Goal: Task Accomplishment & Management: Manage account settings

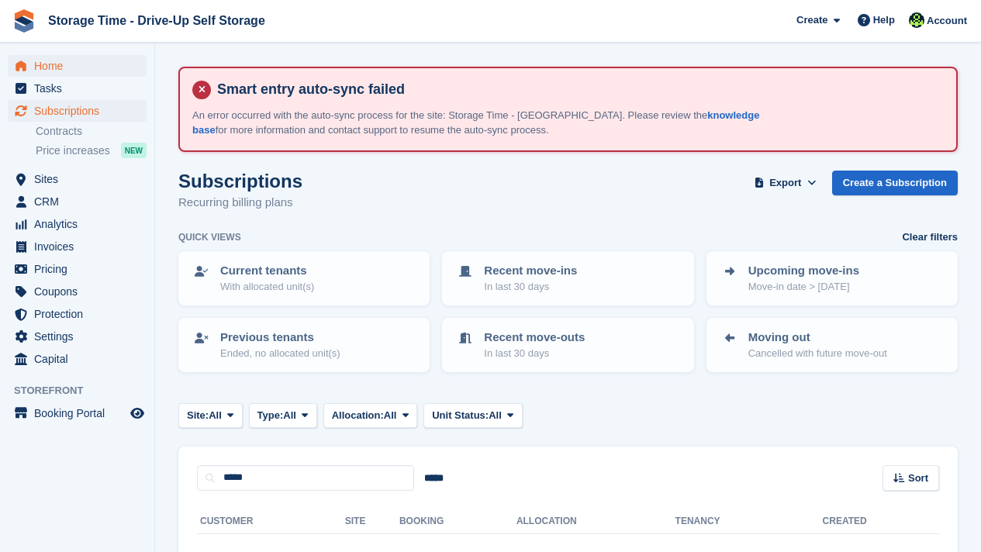
scroll to position [33, 0]
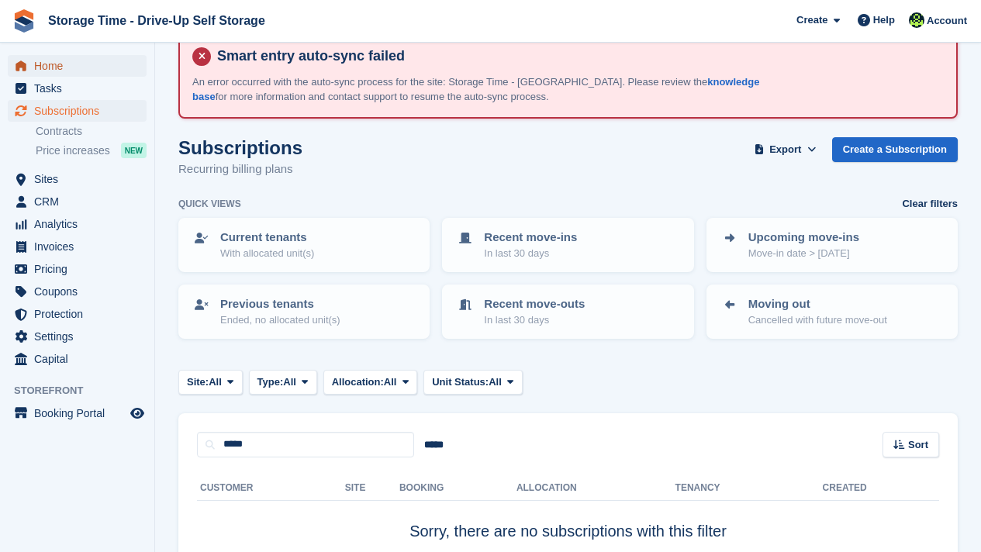
click at [61, 67] on span "Home" at bounding box center [80, 66] width 93 height 22
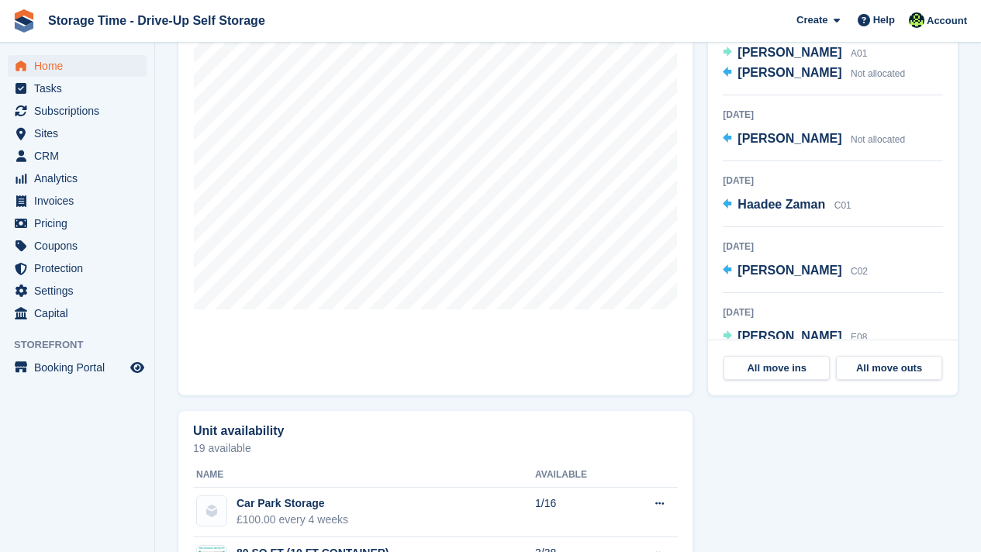
scroll to position [203, 0]
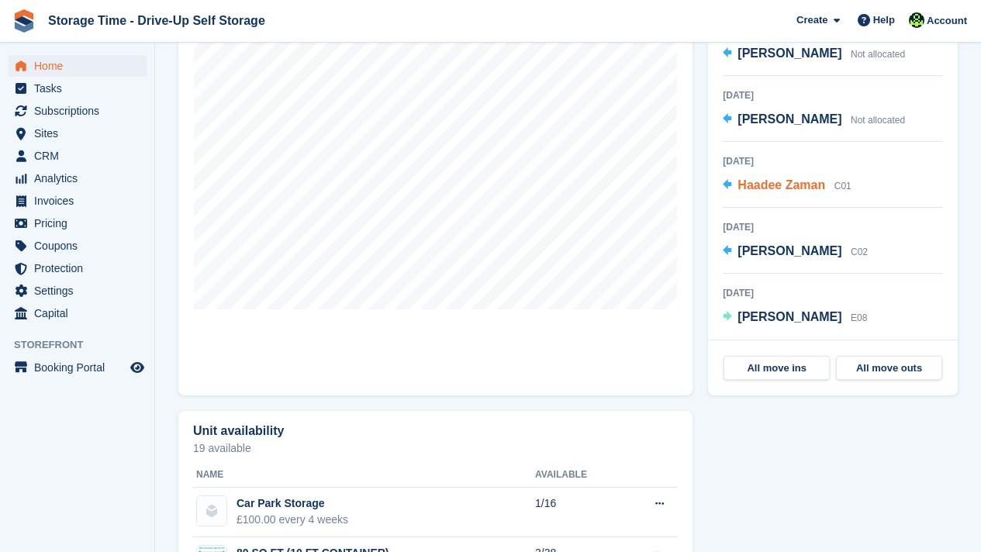
click at [798, 189] on span "Haadee Zaman" at bounding box center [782, 184] width 88 height 13
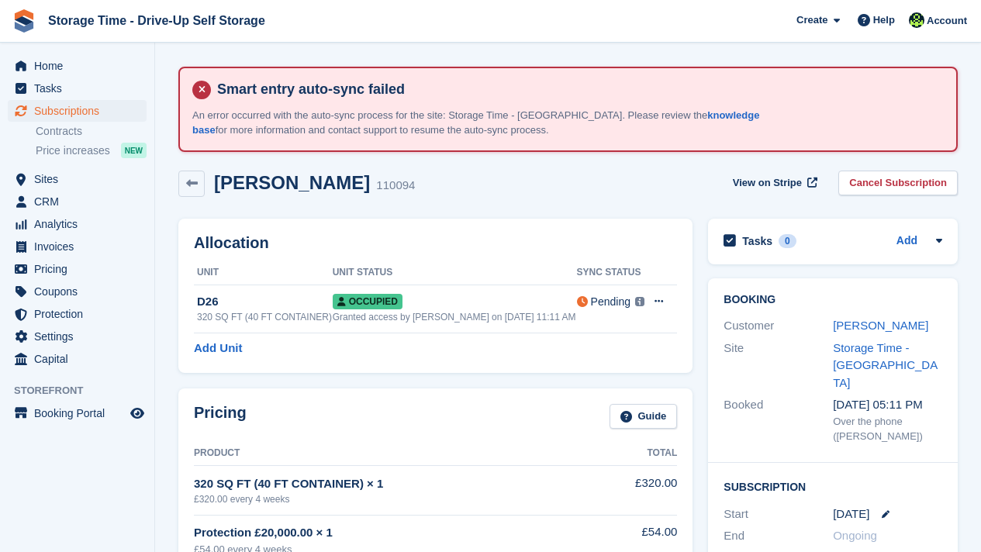
scroll to position [614, 0]
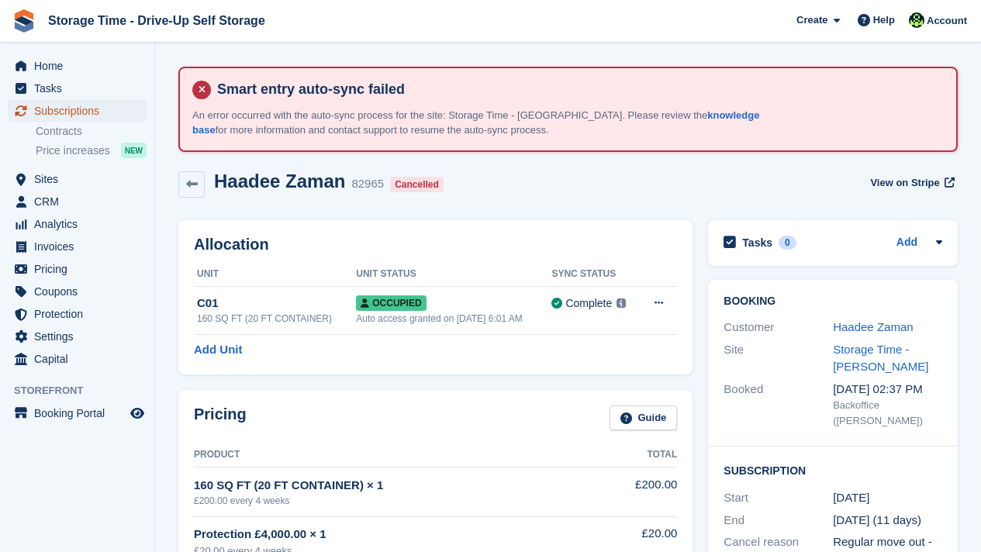
click at [102, 115] on span "Subscriptions" at bounding box center [80, 111] width 93 height 22
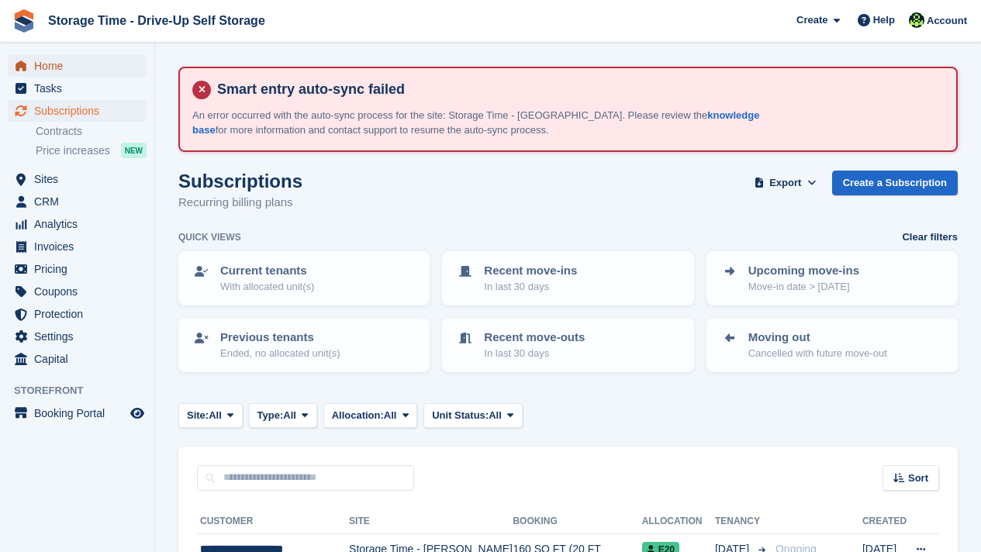
click at [64, 70] on span "Home" at bounding box center [80, 66] width 93 height 22
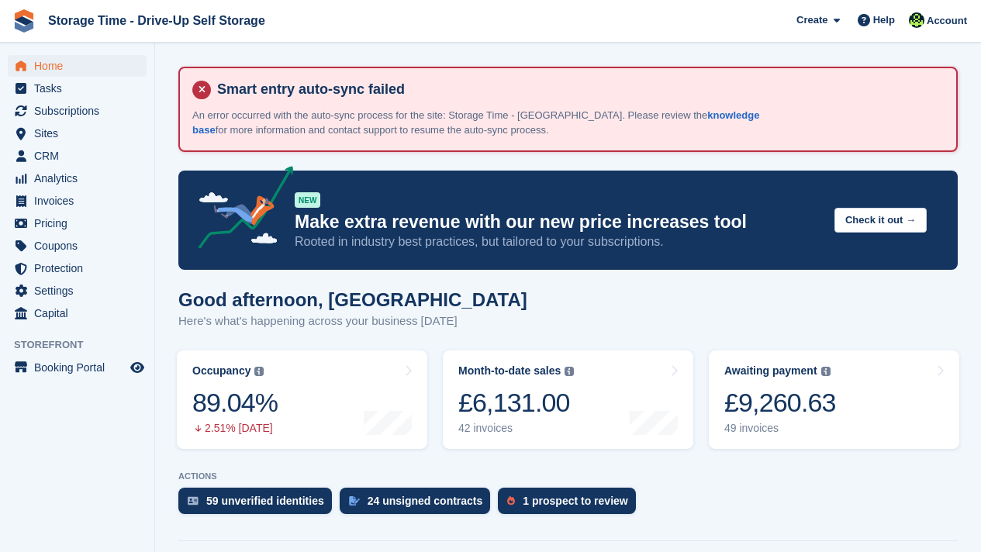
click at [752, 297] on div "Good afternoon, [PERSON_NAME] Here's what's happening across your business [DAT…" at bounding box center [568, 319] width 780 height 60
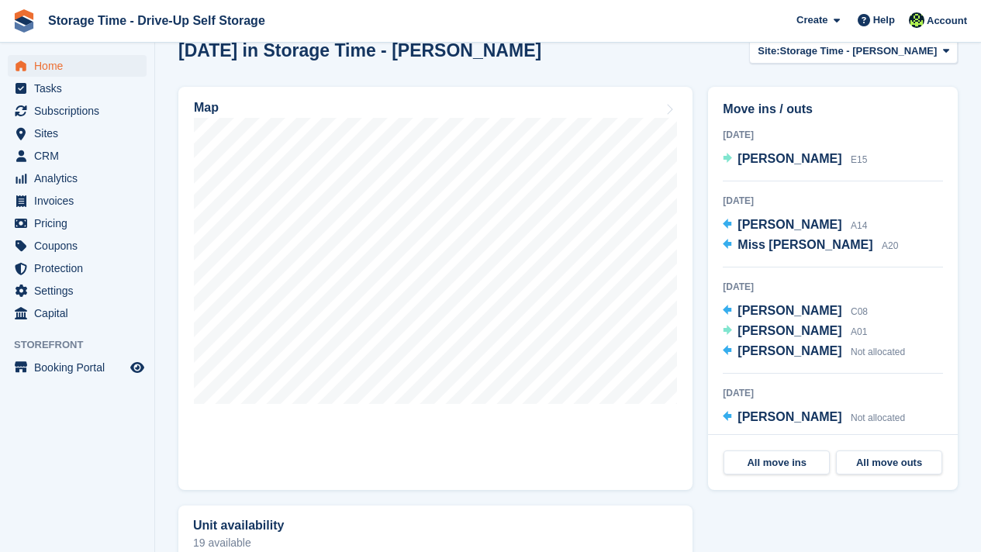
scroll to position [528, 0]
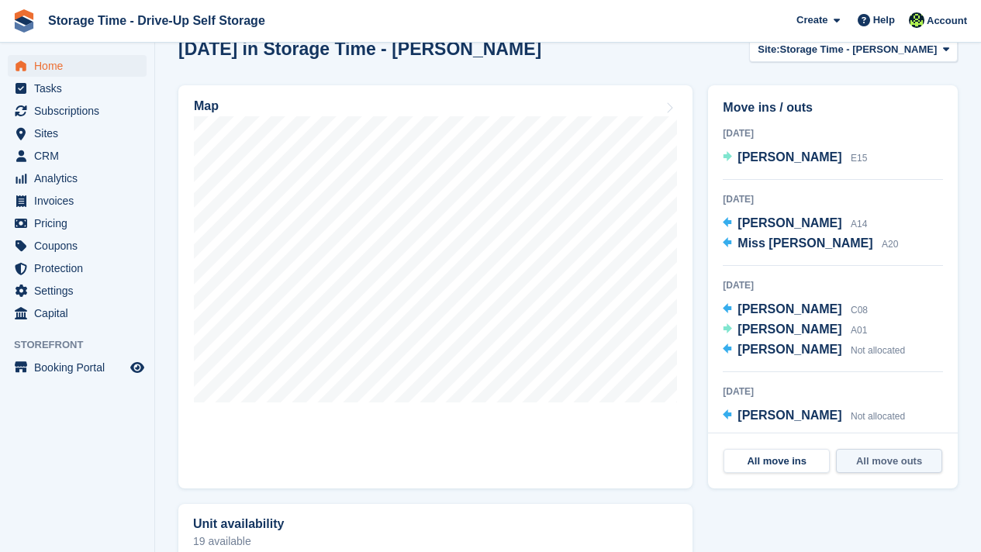
click at [879, 460] on link "All move outs" at bounding box center [889, 461] width 106 height 25
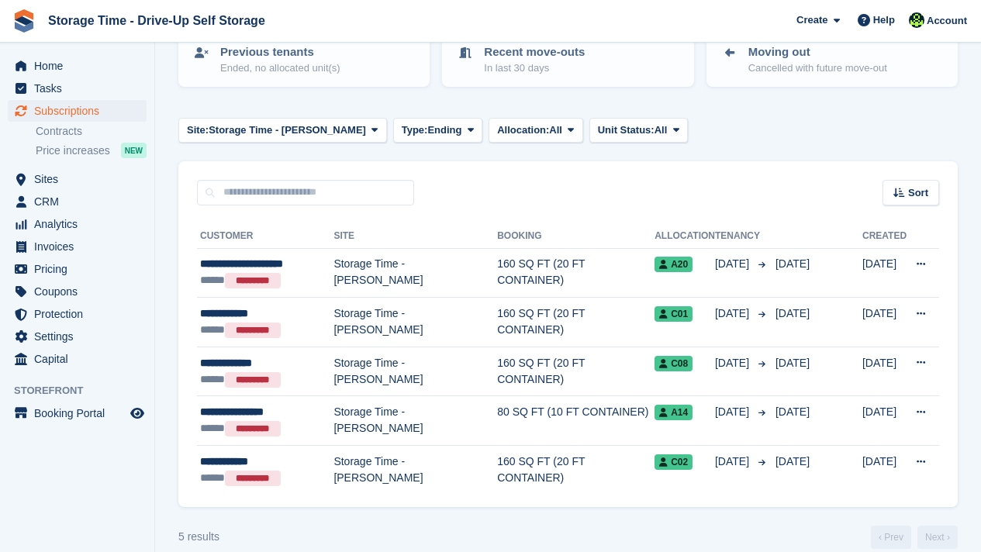
scroll to position [305, 0]
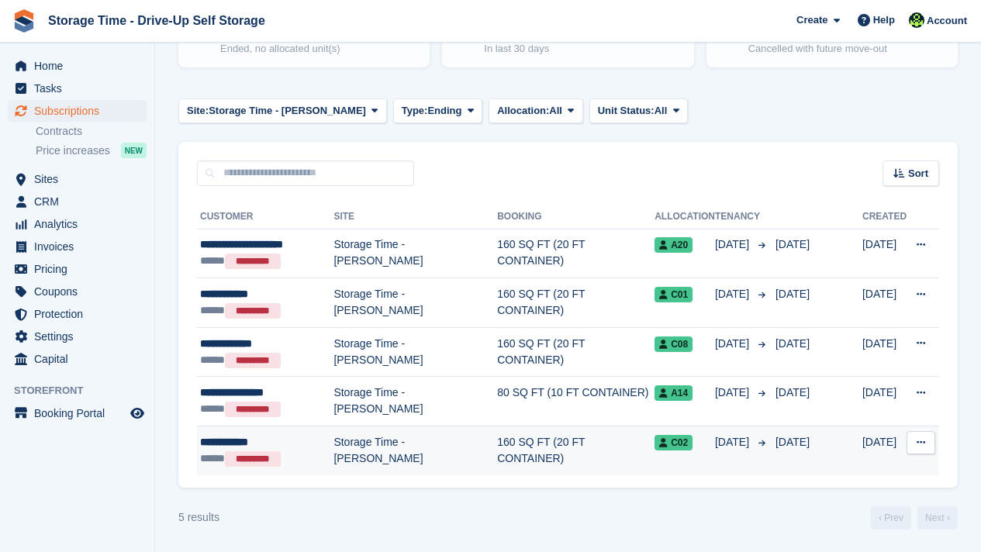
click at [371, 444] on td "Storage Time - [PERSON_NAME]" at bounding box center [416, 451] width 164 height 49
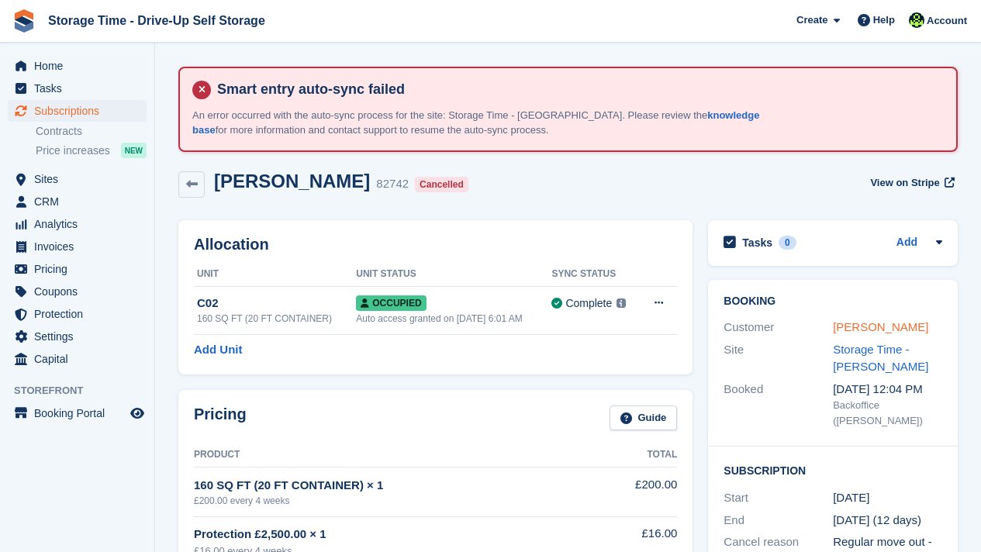
click at [851, 327] on link "Lewis Thomas" at bounding box center [880, 326] width 95 height 13
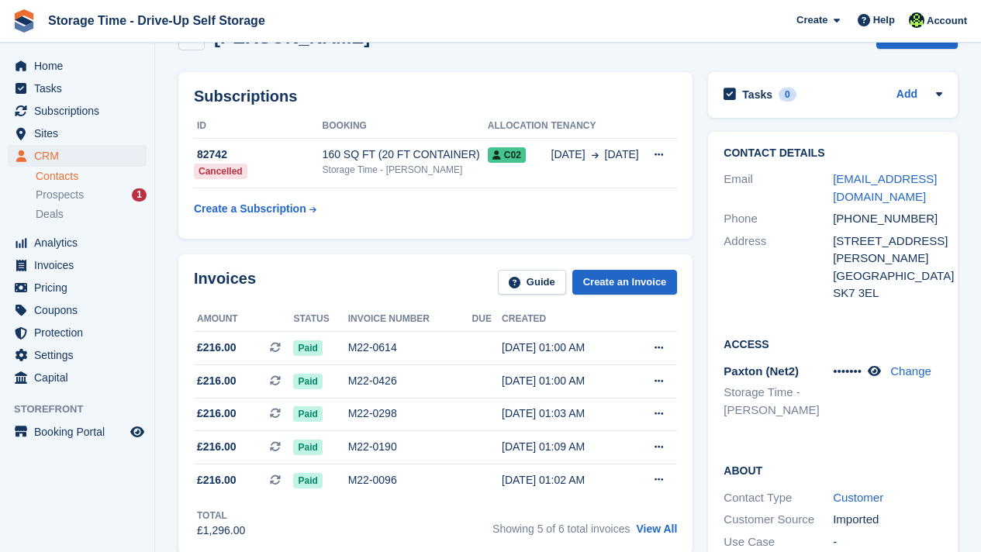
scroll to position [124, 0]
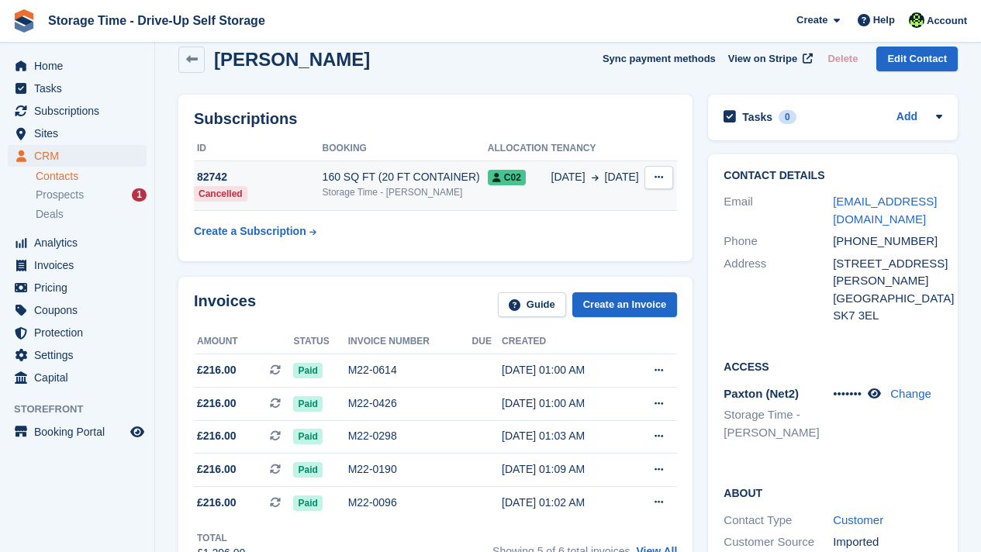
click at [389, 198] on div "Storage Time - Sharston" at bounding box center [405, 192] width 165 height 14
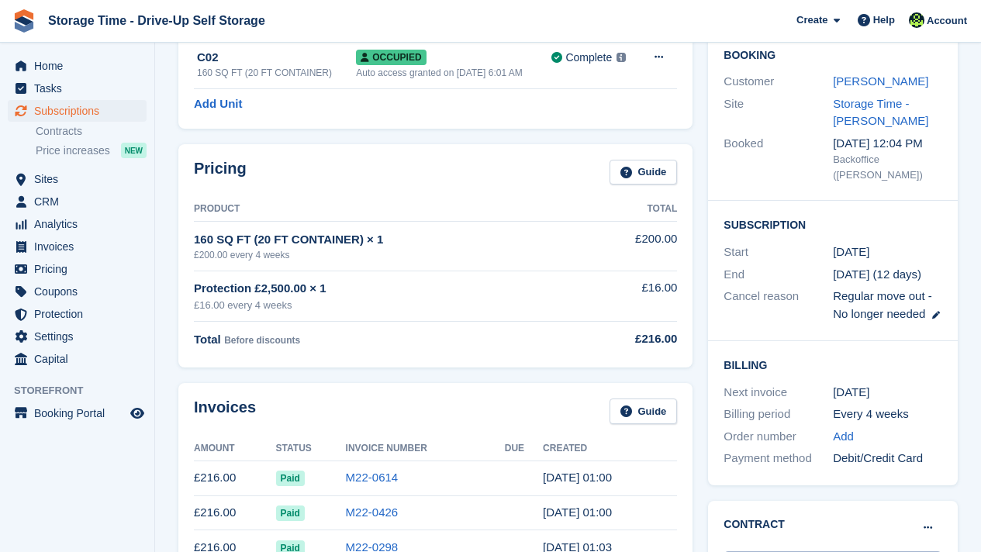
scroll to position [248, 0]
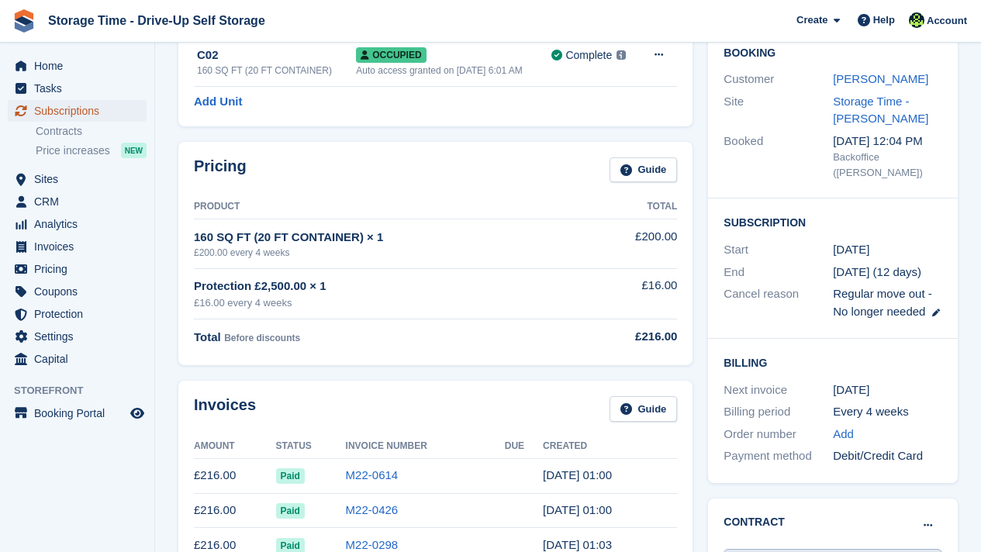
click at [121, 113] on span "Subscriptions" at bounding box center [80, 111] width 93 height 22
